Goal: Contribute content

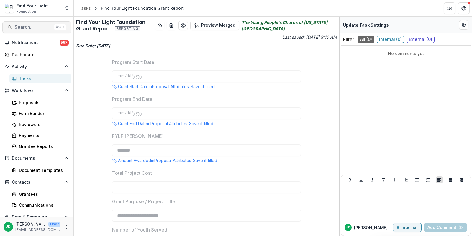
click at [25, 28] on span "Search..." at bounding box center [32, 27] width 37 height 6
type input "**********"
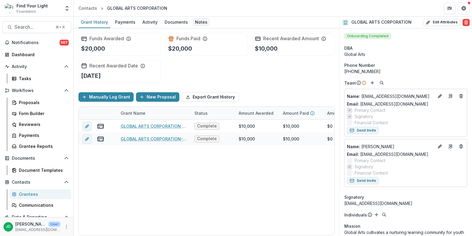
click at [193, 23] on div "Notes" at bounding box center [201, 22] width 17 height 9
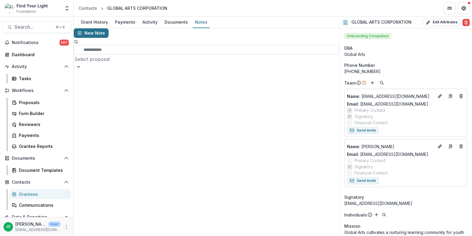
click at [94, 38] on button "New Note" at bounding box center [91, 32] width 35 height 9
